Goal: Communication & Community: Answer question/provide support

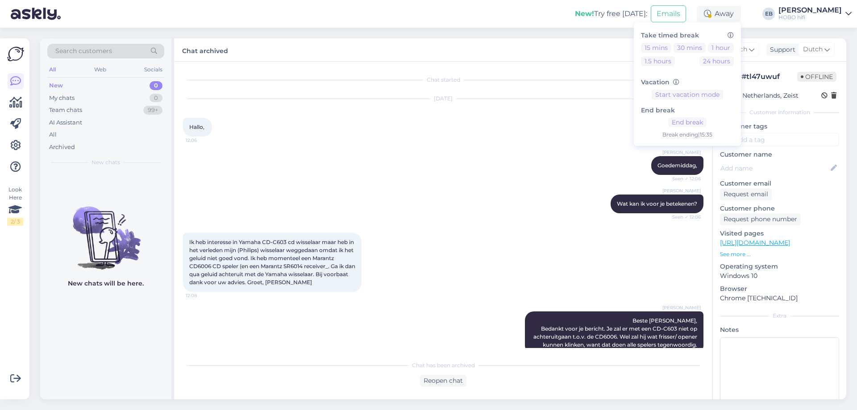
scroll to position [90, 0]
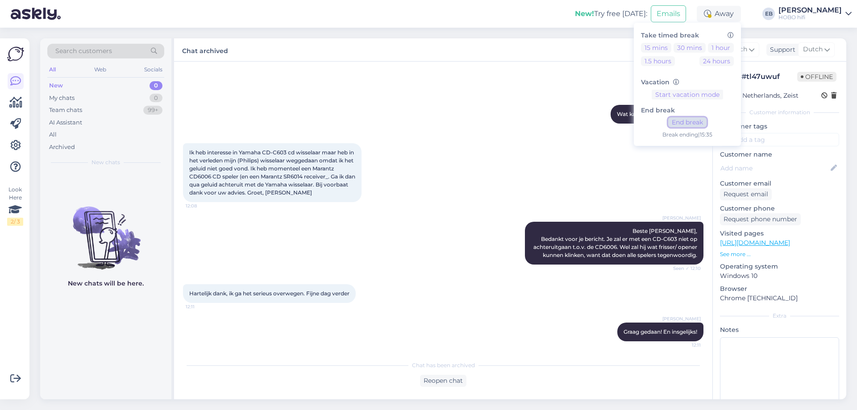
click at [706, 125] on button "End break" at bounding box center [687, 122] width 38 height 10
click at [539, 58] on div "Chat archived Customer Dutch Support Dutch" at bounding box center [510, 49] width 672 height 23
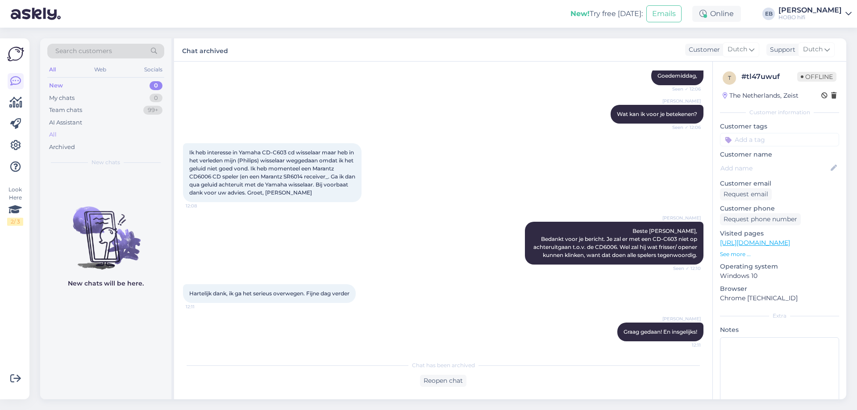
click at [61, 133] on div "All" at bounding box center [105, 135] width 117 height 12
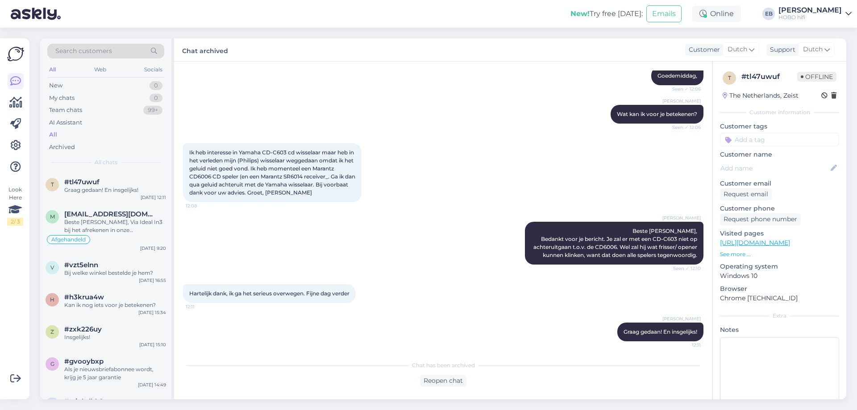
drag, startPoint x: 538, startPoint y: 83, endPoint x: 438, endPoint y: 38, distance: 109.2
click at [538, 83] on div "[PERSON_NAME], Seen ✓ 12:06" at bounding box center [443, 76] width 520 height 38
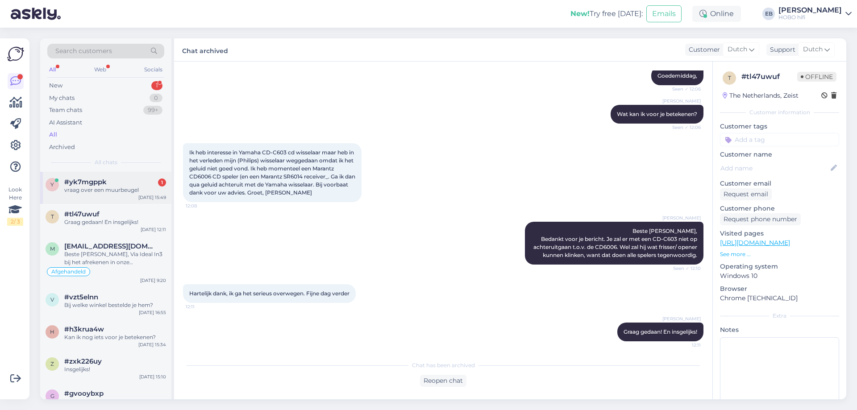
click at [125, 175] on div "y #yk7mgppk 1 vraag over een muurbeugel [DATE] 15:49" at bounding box center [105, 188] width 131 height 32
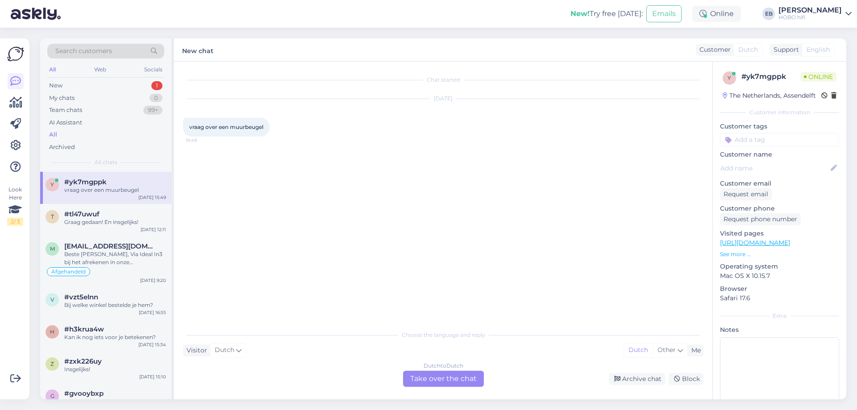
click at [453, 374] on div "Dutch to Dutch Take over the chat" at bounding box center [443, 379] width 81 height 16
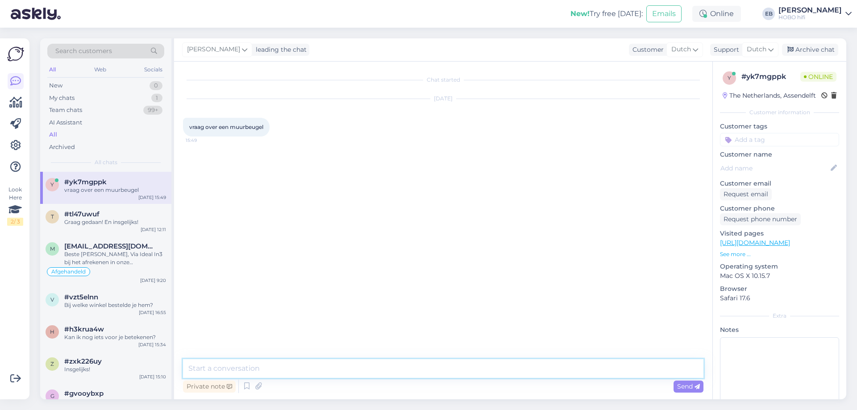
click at [329, 370] on textarea at bounding box center [443, 368] width 520 height 19
type textarea "Een ogenblik alsjeblief, ik ben aan de telefoon op- dit moment. Stel vast gerus…"
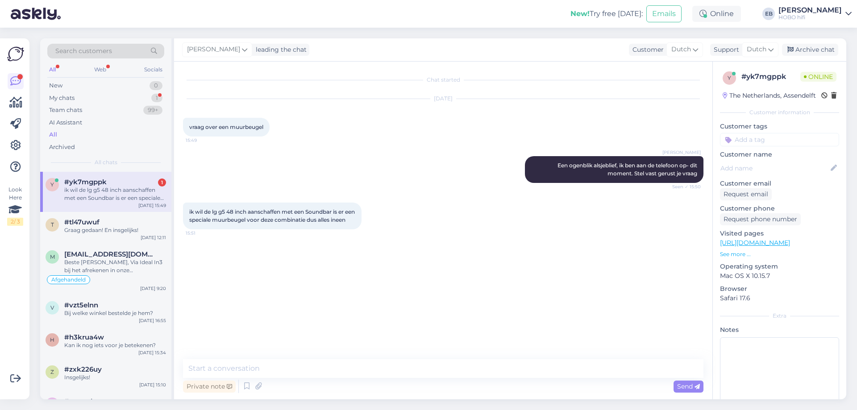
click at [247, 221] on span "ik wil de lg g5 48 inch aanschaffen met een Soundbar is er een speciale muurbeu…" at bounding box center [272, 215] width 167 height 15
click at [286, 373] on textarea at bounding box center [443, 368] width 520 height 19
type textarea "Goedemiddag, daar ben ik weer"
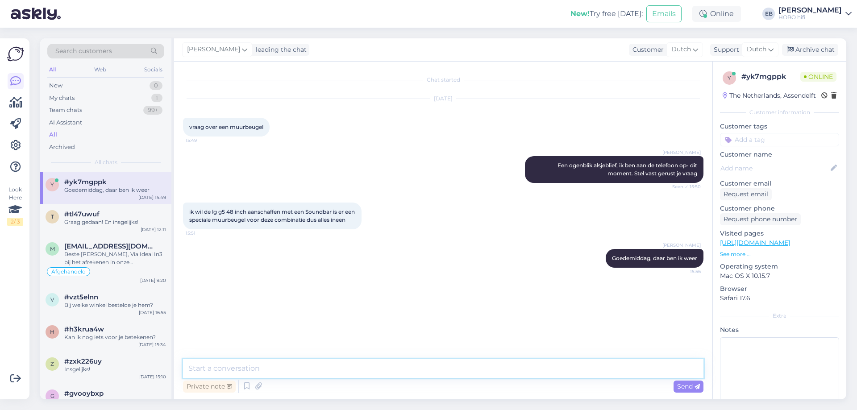
click at [286, 373] on textarea at bounding box center [443, 368] width 520 height 19
type textarea "Bedankt voor het wachten"
click at [274, 367] on textarea at bounding box center [443, 368] width 520 height 19
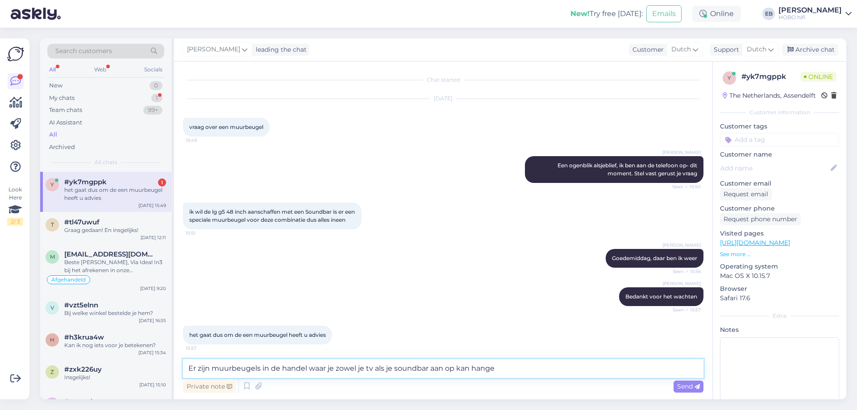
scroll to position [11, 0]
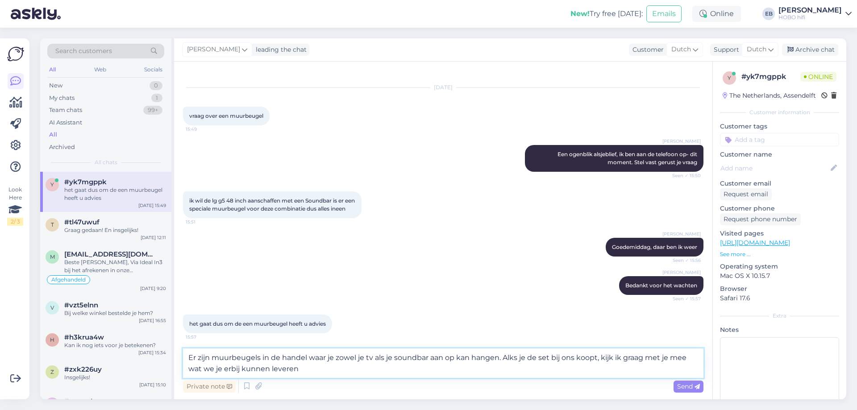
type textarea "Er zijn muurbeugels in de handel waar je zowel je tv als je soundbar aan op kan…"
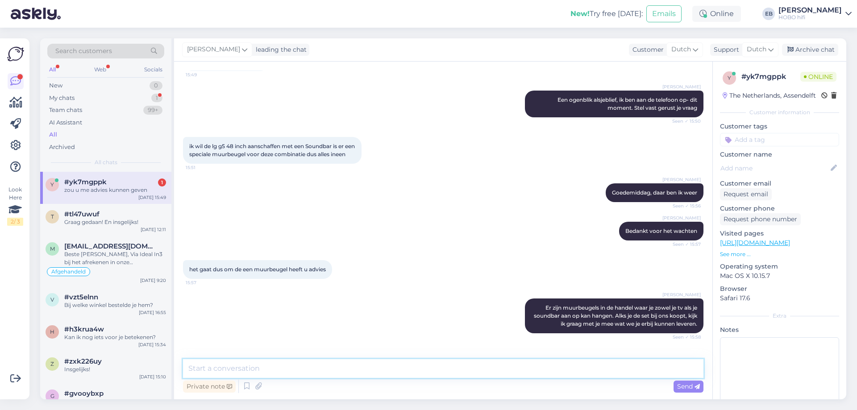
scroll to position [104, 0]
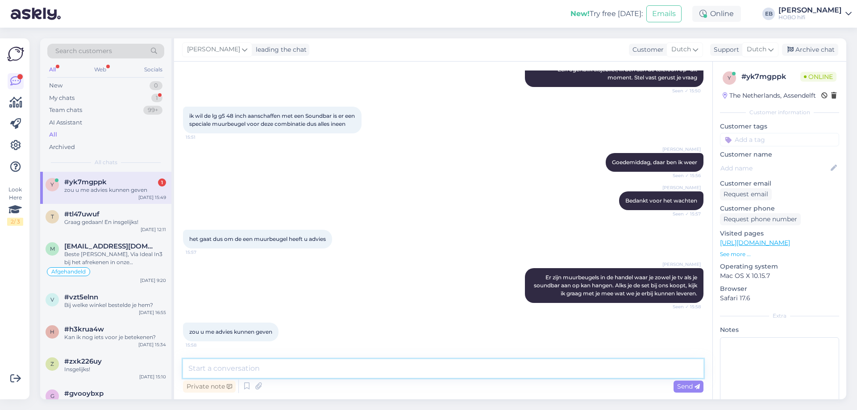
click at [260, 367] on textarea at bounding box center [443, 368] width 520 height 19
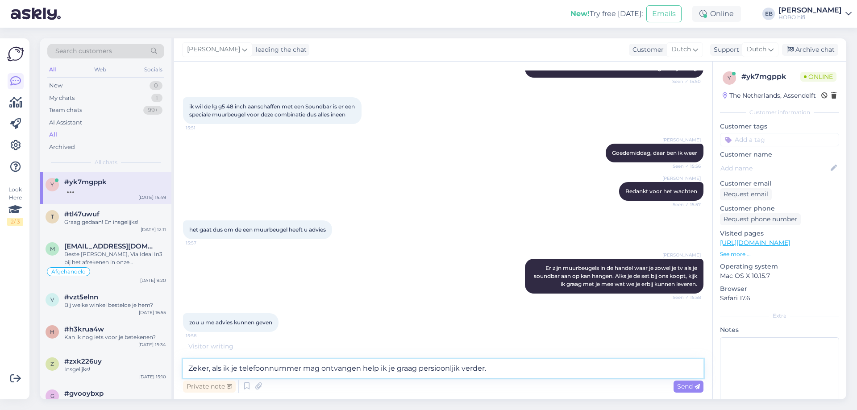
scroll to position [142, 0]
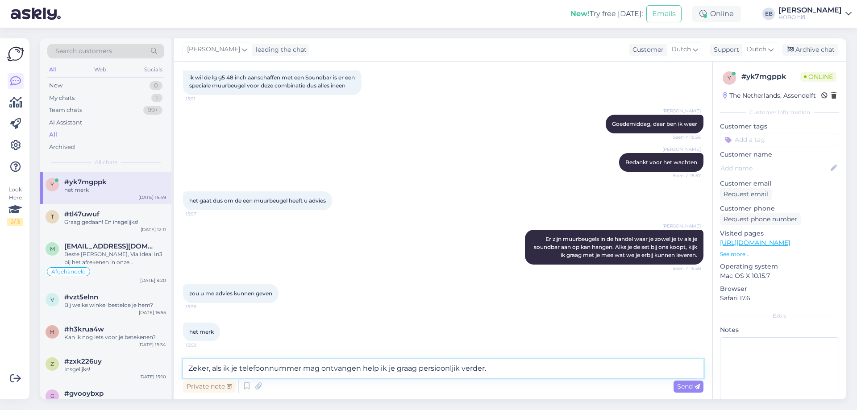
click at [438, 369] on textarea "Zeker, als ik je telefoonnummer mag ontvangen help ik je graag persioonljik ver…" at bounding box center [443, 368] width 520 height 19
type textarea "[PERSON_NAME], als ik je telefoonnummer mag ontvangen help ik je graag persoonl…"
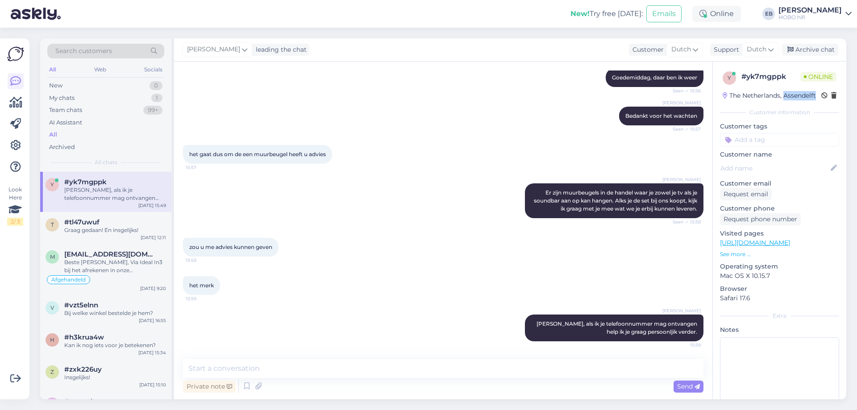
drag, startPoint x: 760, startPoint y: 108, endPoint x: 724, endPoint y: 108, distance: 36.1
click at [724, 100] on div "The Netherlands, Assendelft" at bounding box center [768, 95] width 93 height 9
copy div "Assendelft"
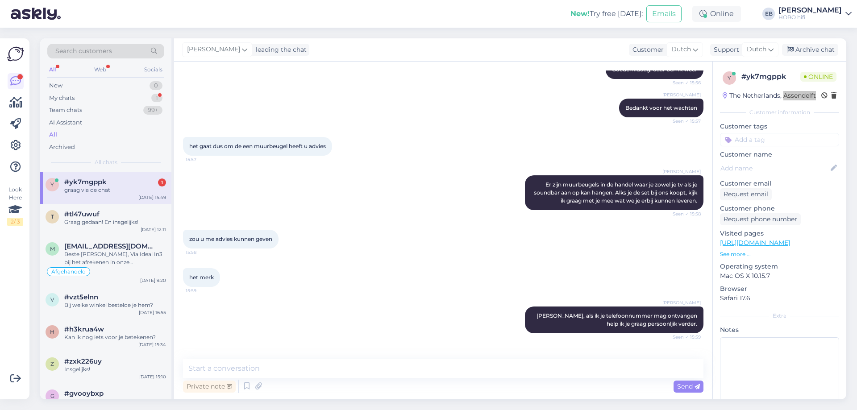
scroll to position [227, 0]
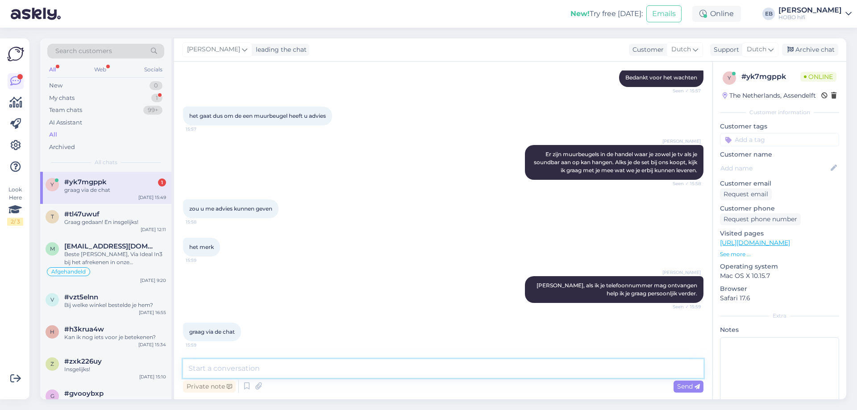
click at [269, 371] on textarea at bounding box center [443, 368] width 520 height 19
type textarea "Ik help je graag verder, maar moet e.e.a. voor je uitzoeken. Welke soundbar zou…"
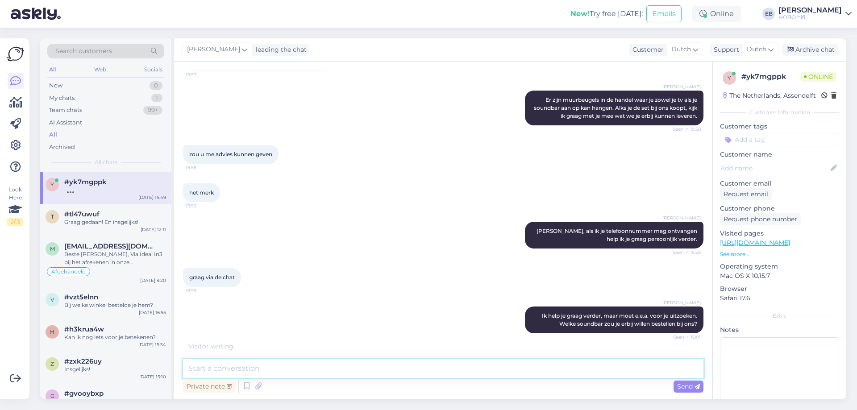
scroll to position [312, 0]
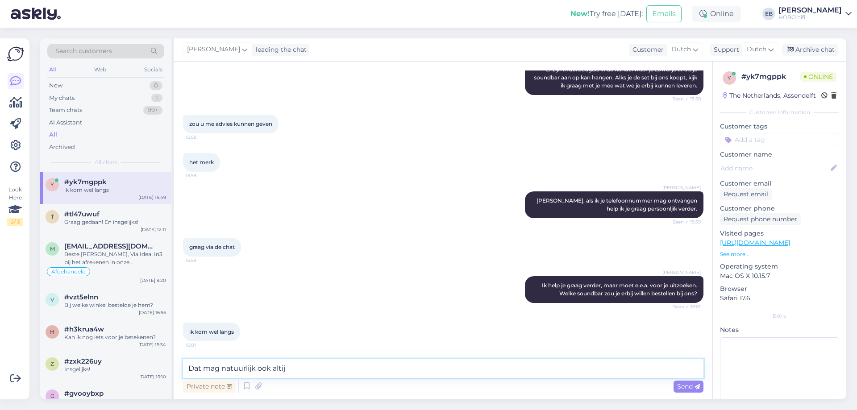
type textarea "Dat mag natuurlijk ook altijd"
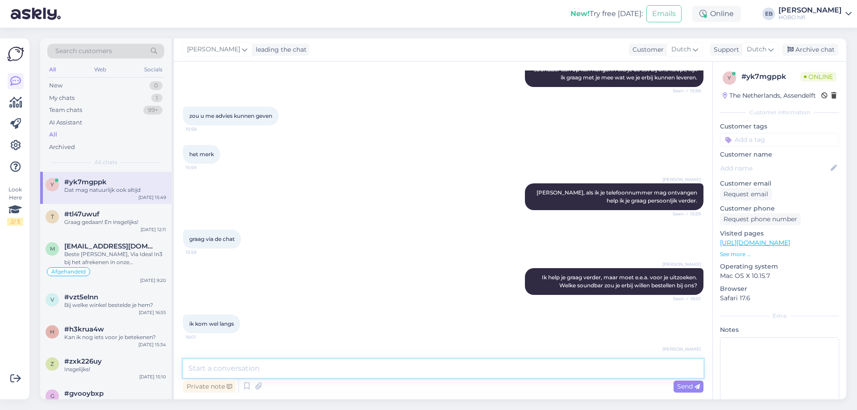
scroll to position [350, 0]
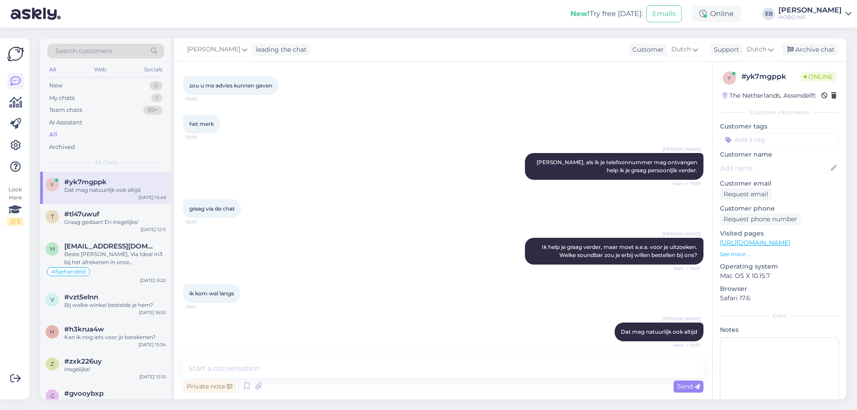
click at [734, 258] on p "See more ..." at bounding box center [779, 254] width 119 height 8
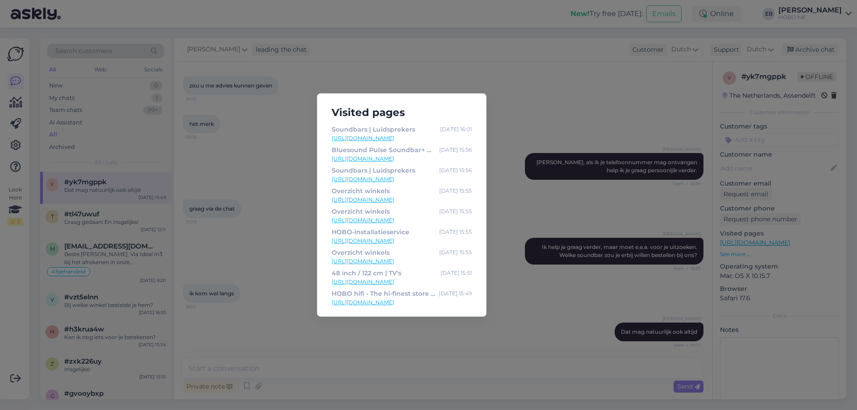
click at [515, 311] on div "Visited pages Soundbars | Luidsprekers [DATE] 16:01 [URL][DOMAIN_NAME] Bluesoun…" at bounding box center [428, 205] width 857 height 410
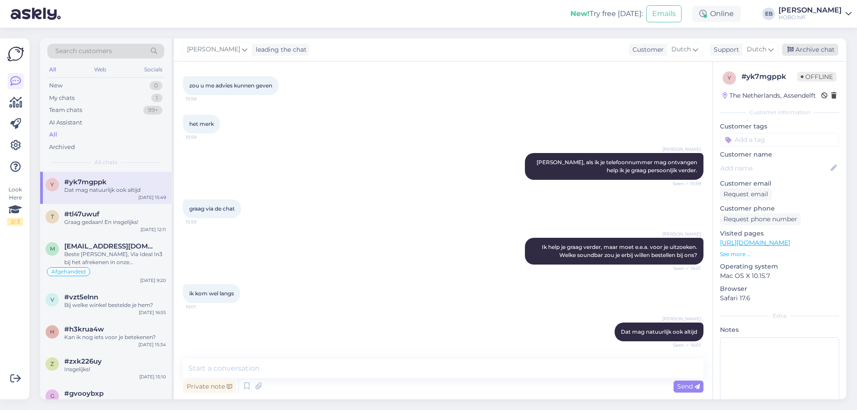
click at [820, 50] on div "Archive chat" at bounding box center [810, 50] width 56 height 12
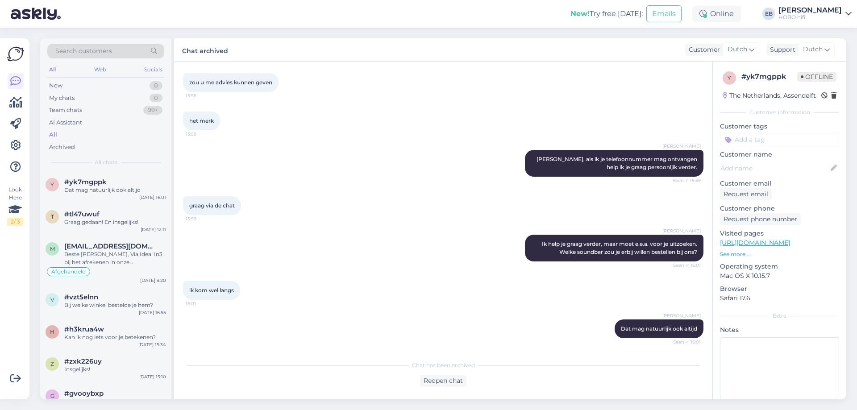
click at [451, 222] on div "graag via de chat 15:59" at bounding box center [443, 206] width 520 height 38
click at [741, 13] on div "Online" at bounding box center [716, 14] width 49 height 16
click at [734, 45] on button "1 hour" at bounding box center [721, 48] width 26 height 10
click at [383, 174] on div "[PERSON_NAME], als ik je telefoonnummer mag ontvangen help ik je graag persoonl…" at bounding box center [443, 163] width 520 height 46
click at [424, 172] on div "[PERSON_NAME], als ik je telefoonnummer mag ontvangen help ik je graag persoonl…" at bounding box center [443, 163] width 520 height 46
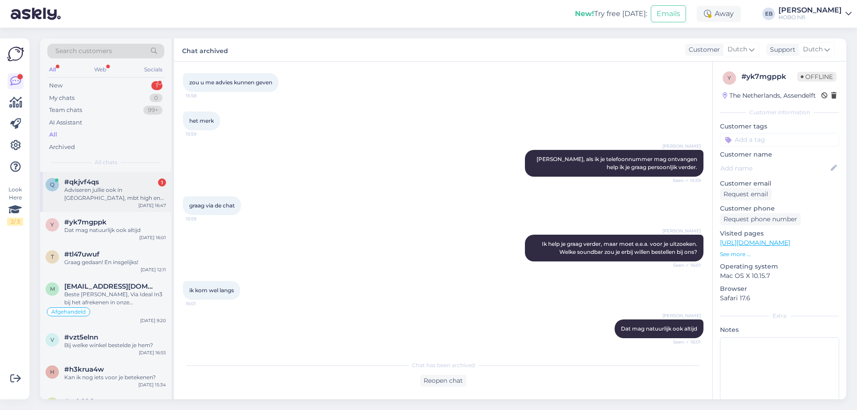
click at [121, 199] on div "Adviseren jullie ook in [GEOGRAPHIC_DATA], mbt high end audio oplossingen?" at bounding box center [115, 194] width 102 height 16
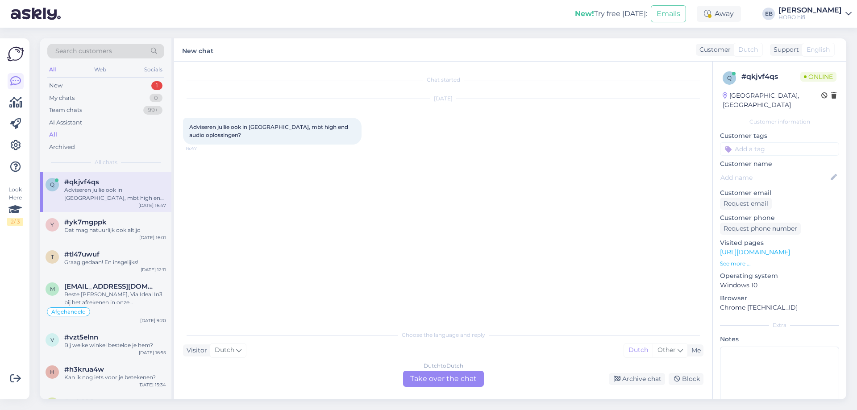
scroll to position [0, 0]
click at [444, 371] on div "Dutch to Dutch Take over the chat" at bounding box center [443, 379] width 81 height 16
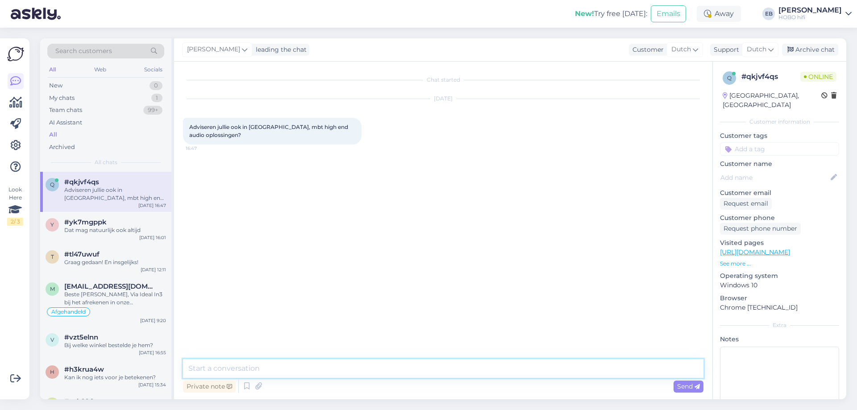
click at [369, 362] on textarea at bounding box center [443, 368] width 520 height 19
type textarea "Goedemiddag,"
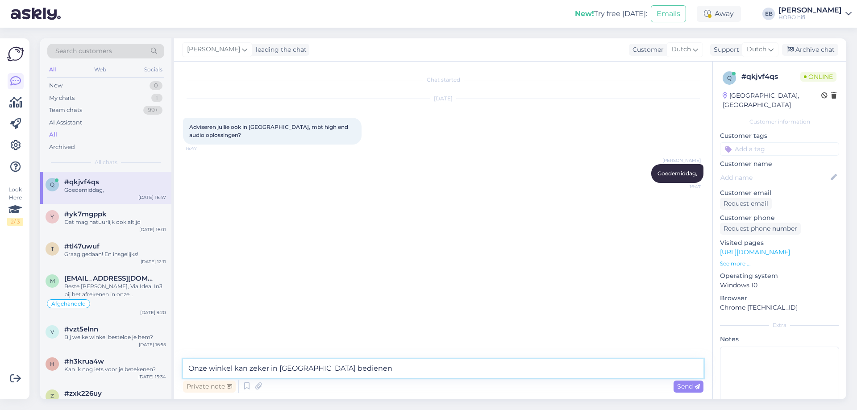
type textarea "Onze winkel kan zeker in [GEOGRAPHIC_DATA] bedienen."
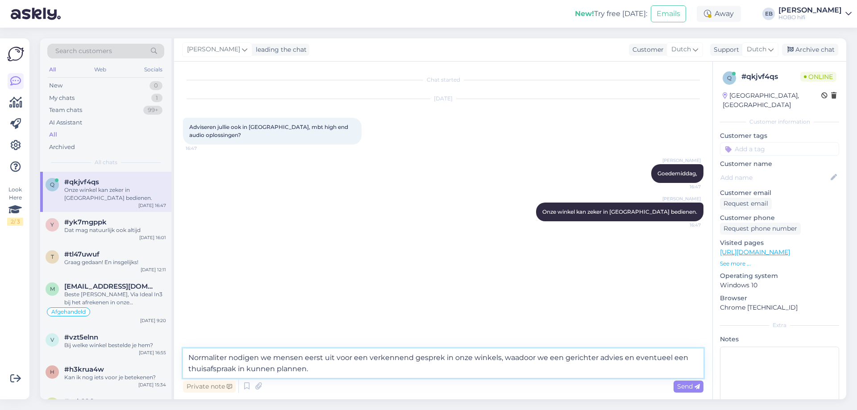
click at [517, 357] on textarea "Normaliter nodigen we mensen eerst uit voor een verkennend gesprek in onze wink…" at bounding box center [443, 363] width 520 height 29
type textarea "Normaliter nodigen we mensen eerst uit voor een verkennend gesprek in onze wink…"
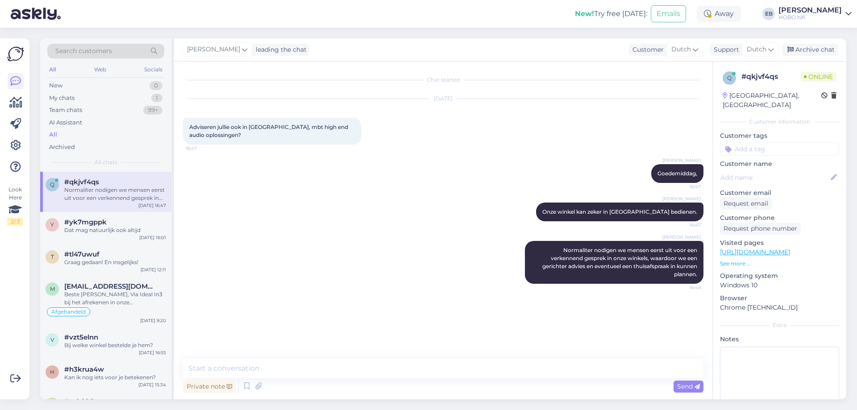
click at [731, 263] on p "See more ..." at bounding box center [779, 264] width 119 height 8
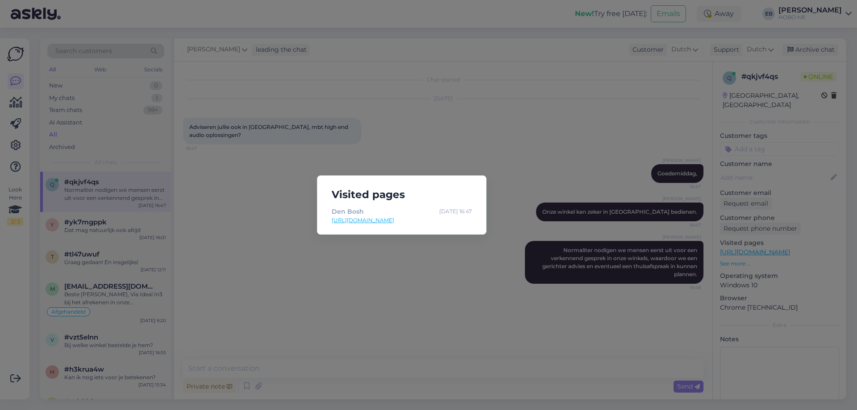
click at [389, 315] on div "Visited pages Den Bosh [DATE] 16:47 [URL][DOMAIN_NAME]" at bounding box center [428, 205] width 857 height 410
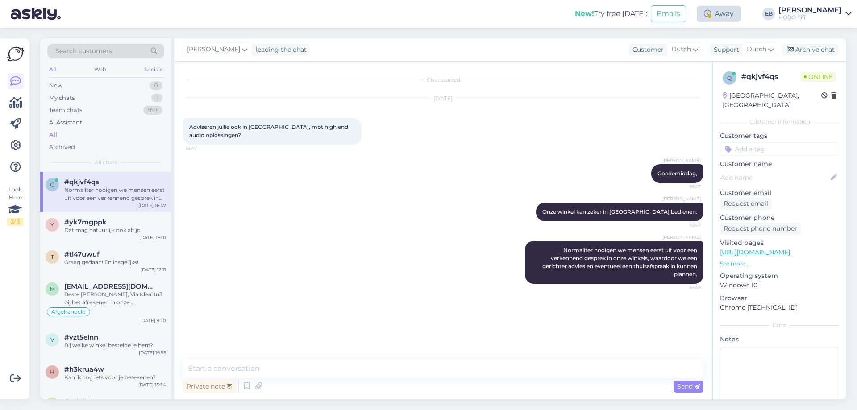
click at [741, 15] on div "Away" at bounding box center [719, 14] width 44 height 16
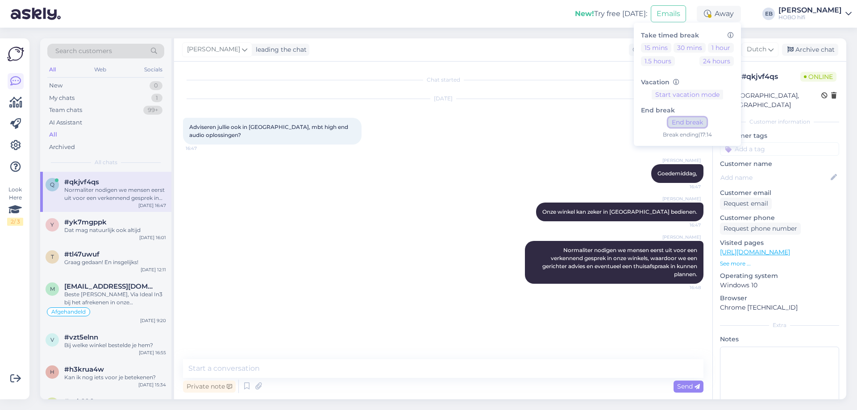
click at [706, 123] on button "End break" at bounding box center [687, 122] width 38 height 10
click at [250, 370] on textarea at bounding box center [443, 368] width 520 height 19
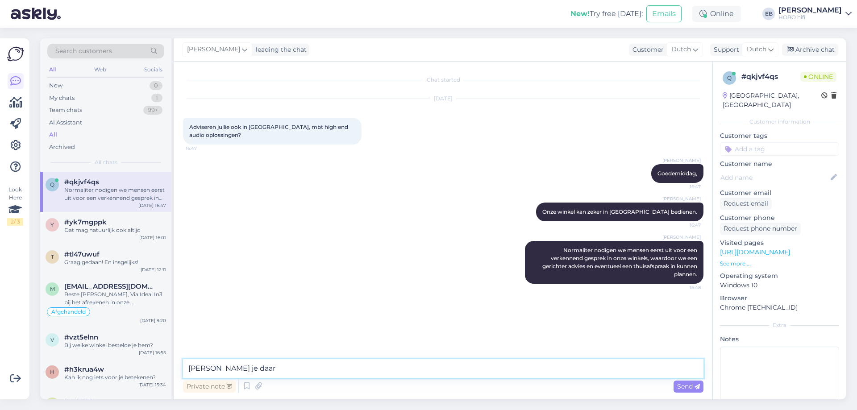
type textarea "[PERSON_NAME] je daar?"
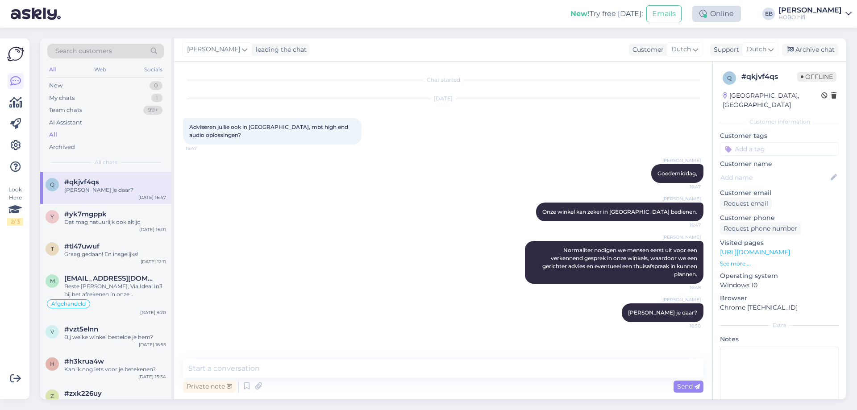
click at [741, 15] on div "Online" at bounding box center [716, 14] width 49 height 16
click at [734, 47] on button "1 hour" at bounding box center [721, 48] width 26 height 10
